Goal: Transaction & Acquisition: Purchase product/service

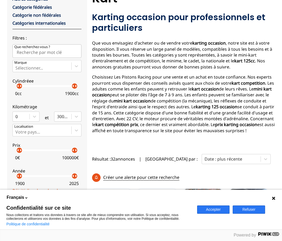
scroll to position [106, 0]
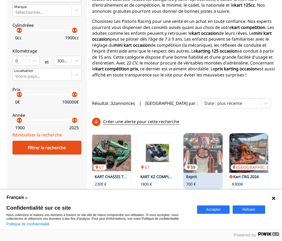
click at [197, 147] on img at bounding box center [203, 153] width 39 height 40
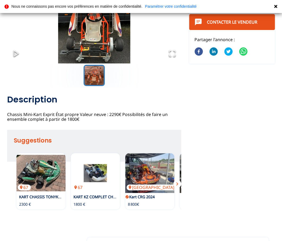
scroll to position [106, 0]
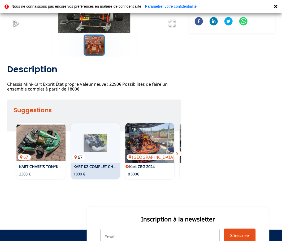
click at [100, 147] on img at bounding box center [95, 143] width 49 height 40
